Goal: Check status: Check status

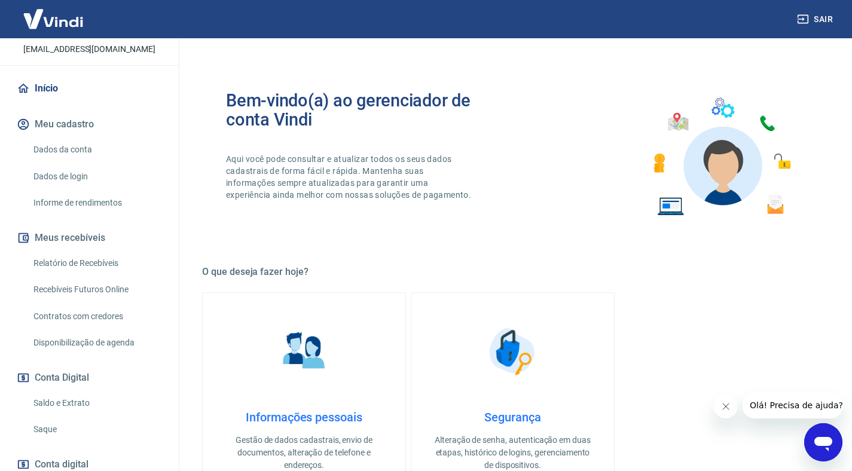
scroll to position [153, 0]
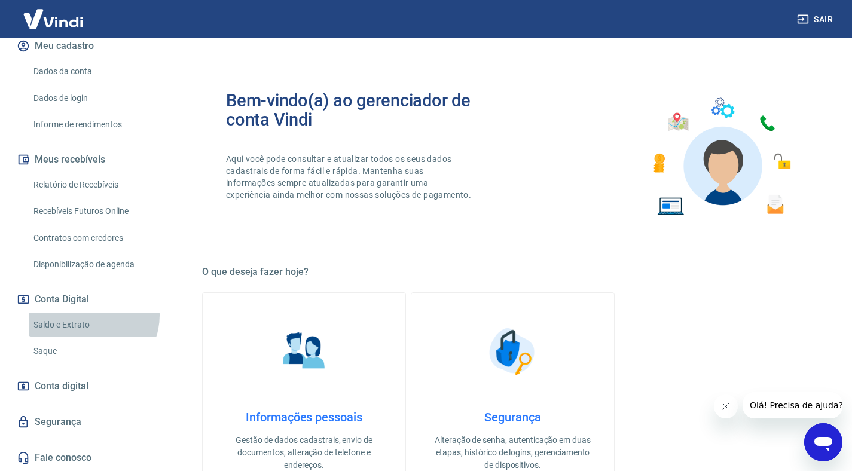
click at [89, 315] on link "Saldo e Extrato" at bounding box center [97, 325] width 136 height 24
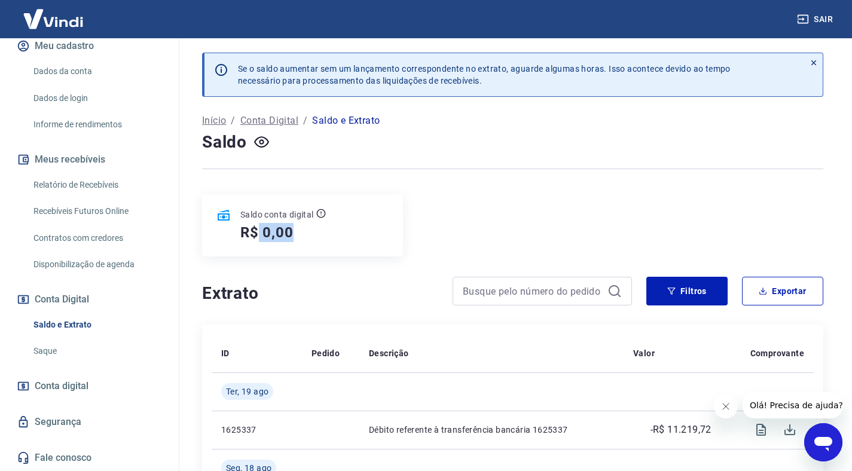
drag, startPoint x: 262, startPoint y: 234, endPoint x: 327, endPoint y: 234, distance: 64.5
click at [326, 234] on div "Saldo conta digital R$ 0,00" at bounding box center [302, 225] width 201 height 62
